Goal: Navigation & Orientation: Find specific page/section

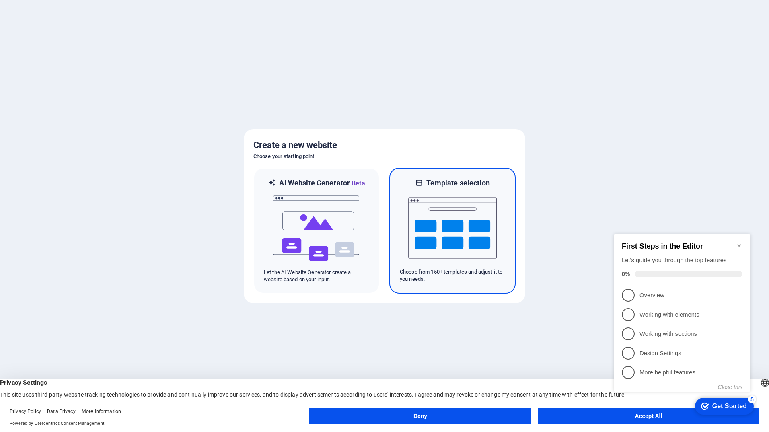
click at [464, 254] on img at bounding box center [452, 228] width 88 height 80
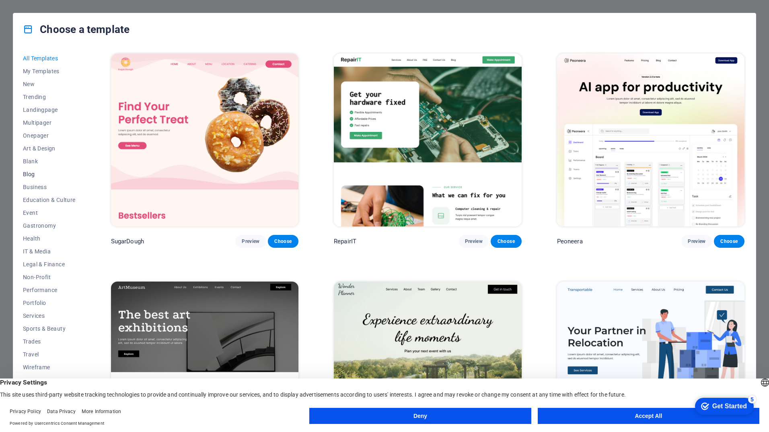
click at [27, 173] on span "Blog" at bounding box center [49, 174] width 53 height 6
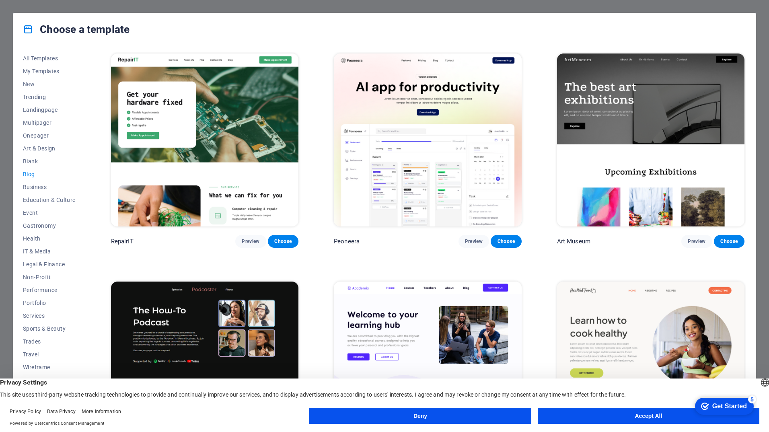
click at [378, 416] on button "Deny" at bounding box center [420, 416] width 222 height 16
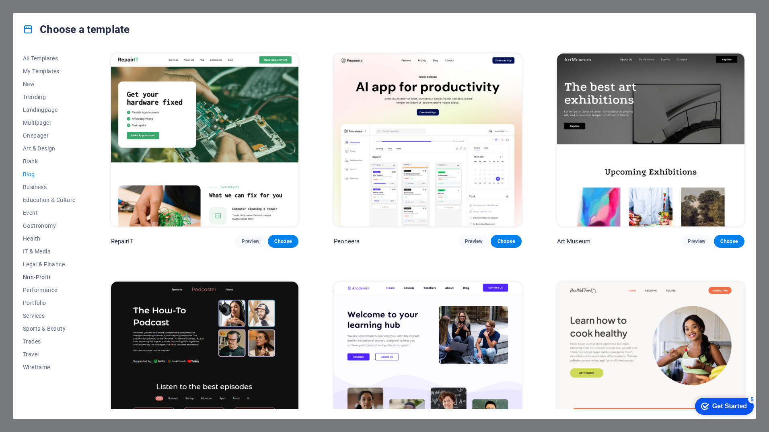
click at [44, 280] on button "Non-Profit" at bounding box center [49, 277] width 53 height 13
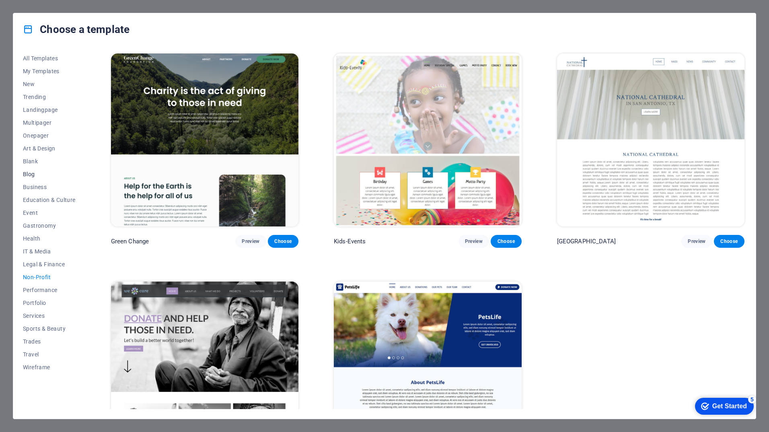
click at [30, 177] on span "Blog" at bounding box center [49, 174] width 53 height 6
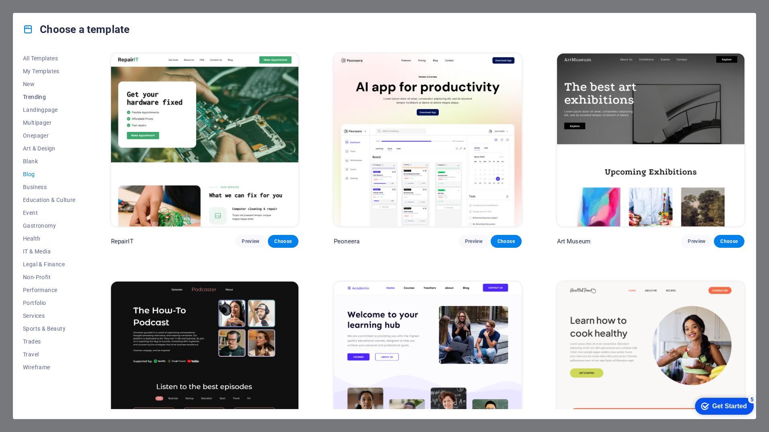
click at [29, 96] on span "Trending" at bounding box center [49, 97] width 53 height 6
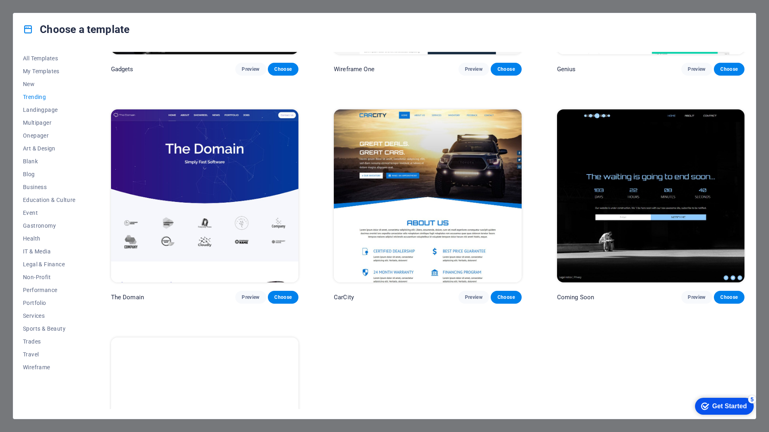
scroll to position [844, 0]
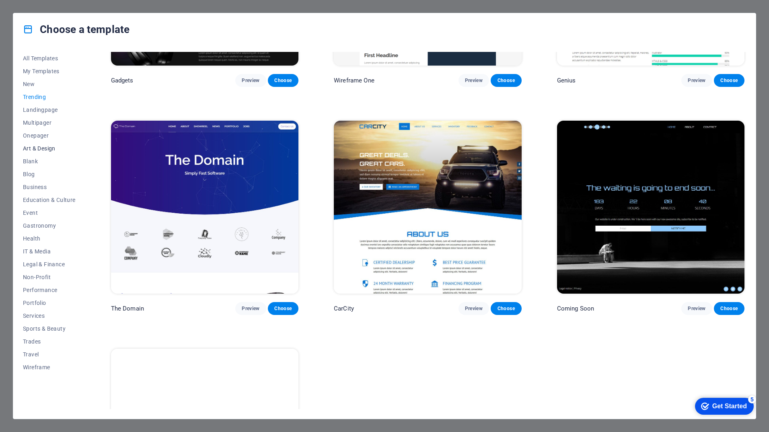
click at [36, 147] on span "Art & Design" at bounding box center [49, 148] width 53 height 6
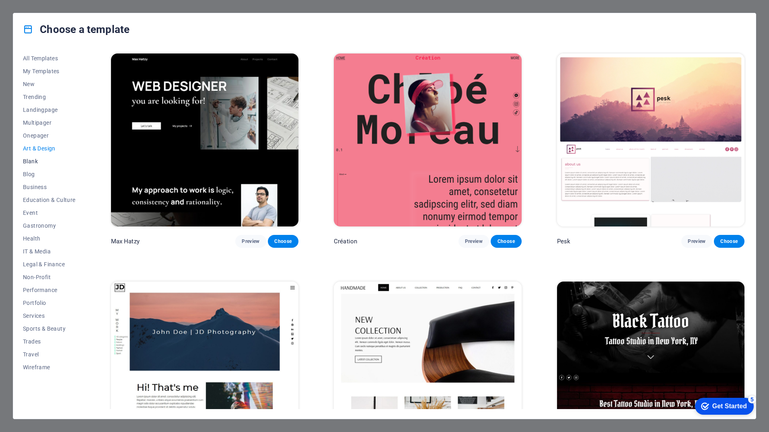
click at [26, 161] on span "Blank" at bounding box center [49, 161] width 53 height 6
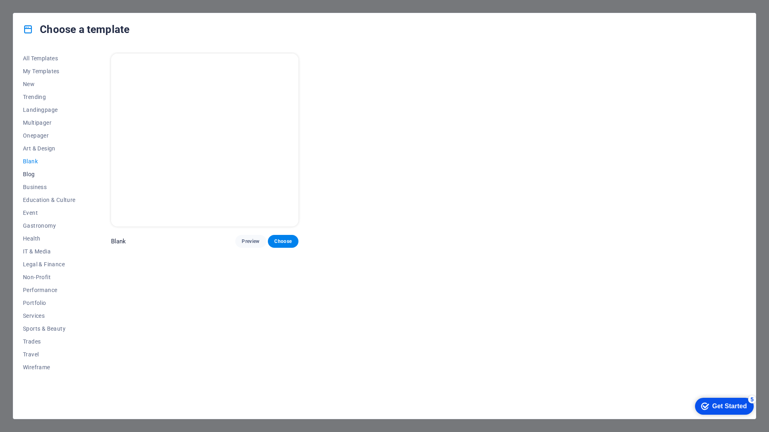
click at [27, 175] on span "Blog" at bounding box center [49, 174] width 53 height 6
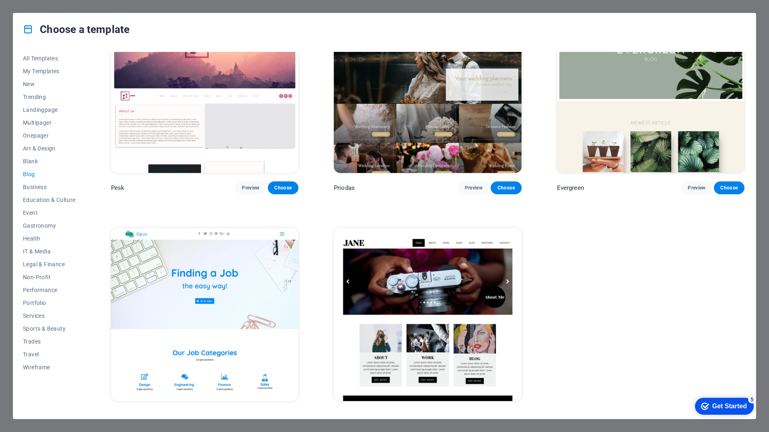
scroll to position [1426, 0]
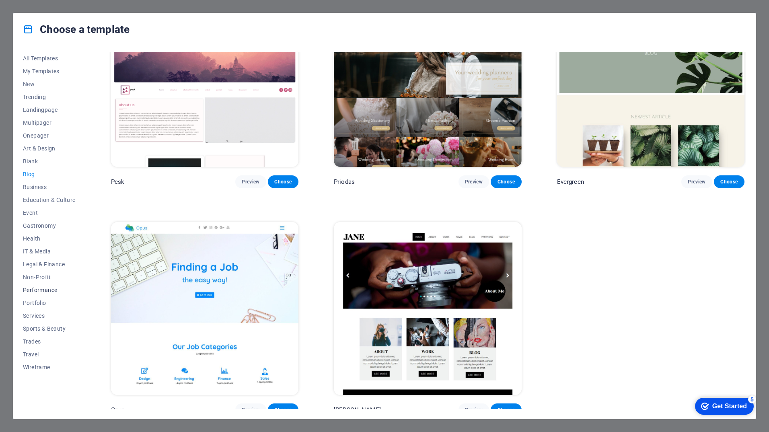
click at [39, 296] on button "Performance" at bounding box center [49, 289] width 53 height 13
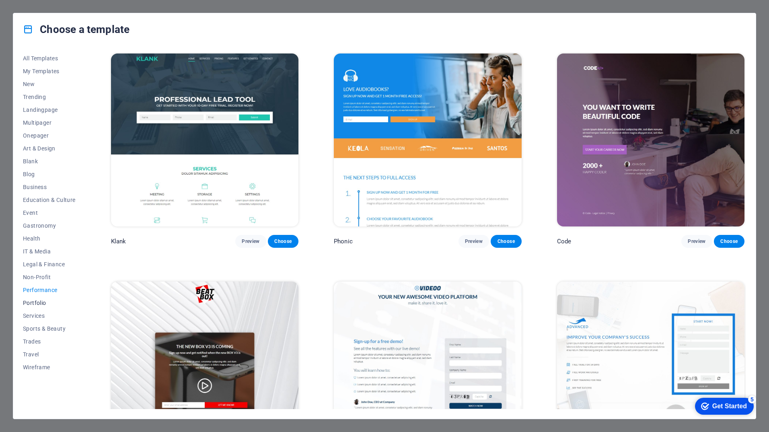
click at [38, 304] on span "Portfolio" at bounding box center [49, 303] width 53 height 6
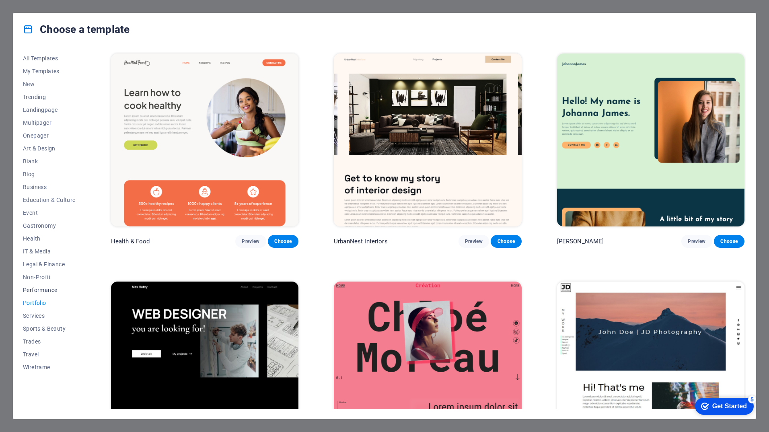
click at [45, 293] on button "Performance" at bounding box center [49, 289] width 53 height 13
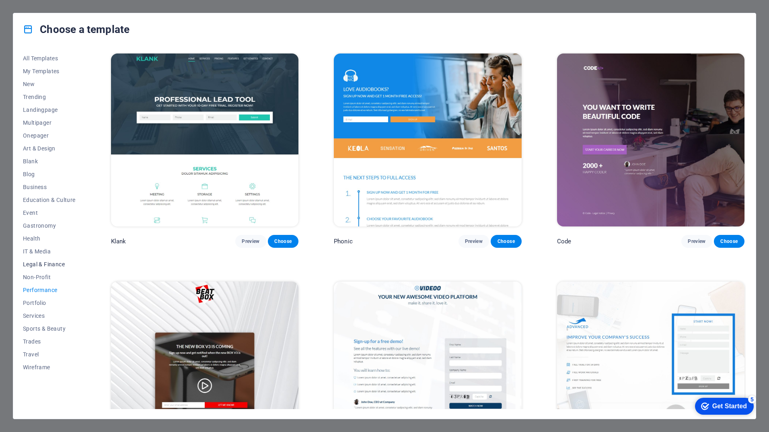
click at [45, 262] on span "Legal & Finance" at bounding box center [49, 264] width 53 height 6
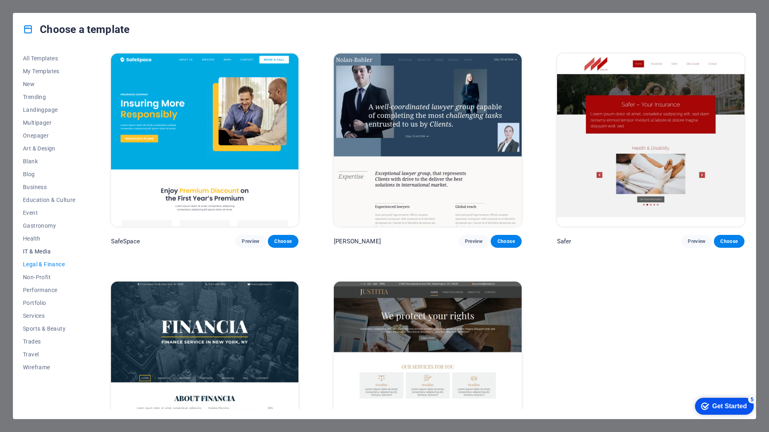
click at [40, 254] on span "IT & Media" at bounding box center [49, 251] width 53 height 6
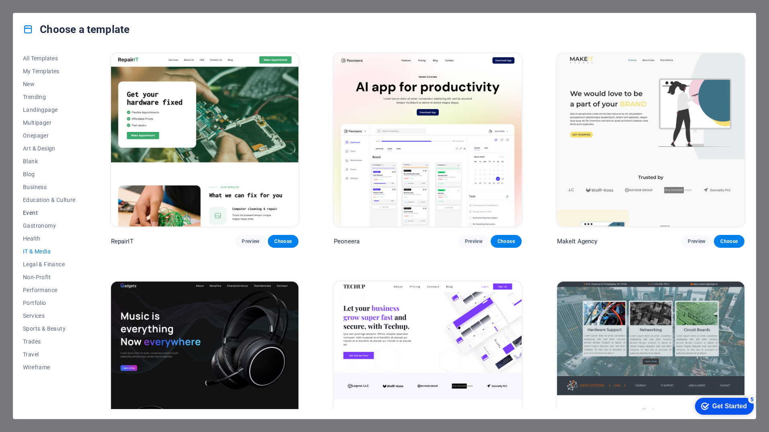
click at [33, 209] on button "Event" at bounding box center [49, 212] width 53 height 13
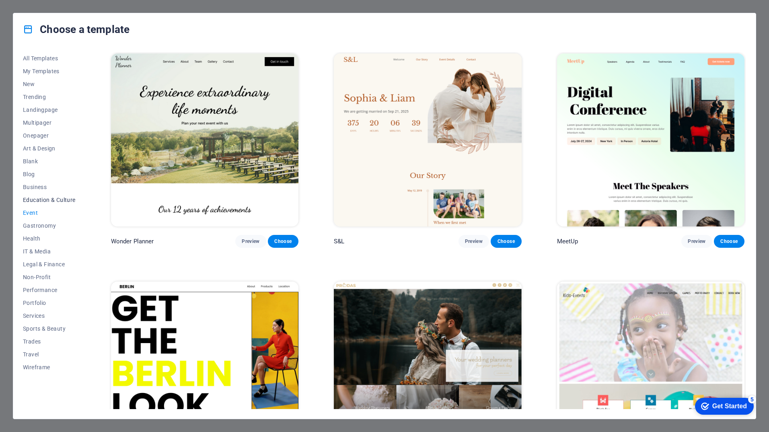
click at [36, 202] on span "Education & Culture" at bounding box center [49, 200] width 53 height 6
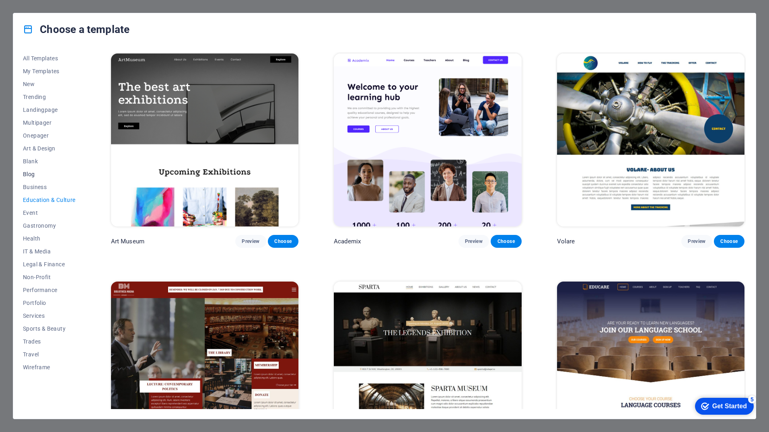
click at [29, 170] on button "Blog" at bounding box center [49, 174] width 53 height 13
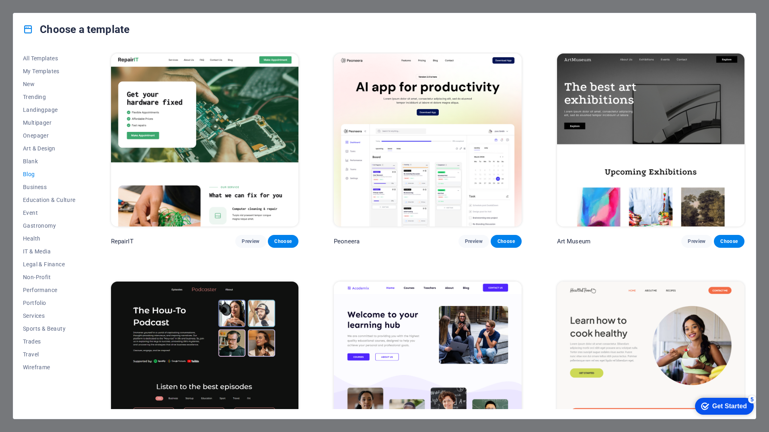
click at [32, 172] on span "Blog" at bounding box center [49, 174] width 53 height 6
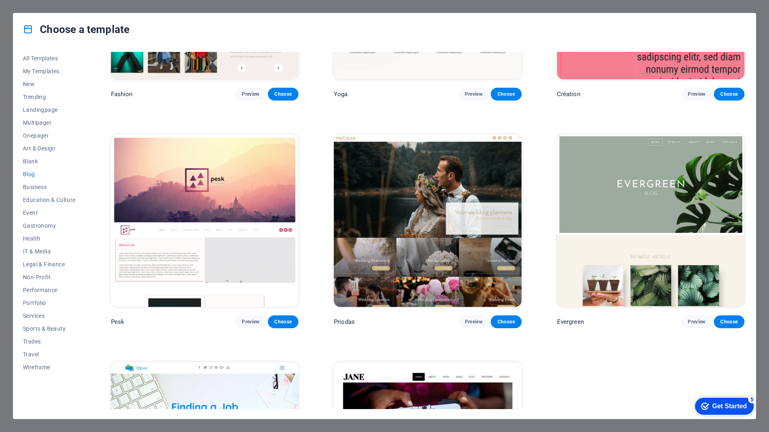
scroll to position [1426, 0]
